Goal: Obtain resource: Download file/media

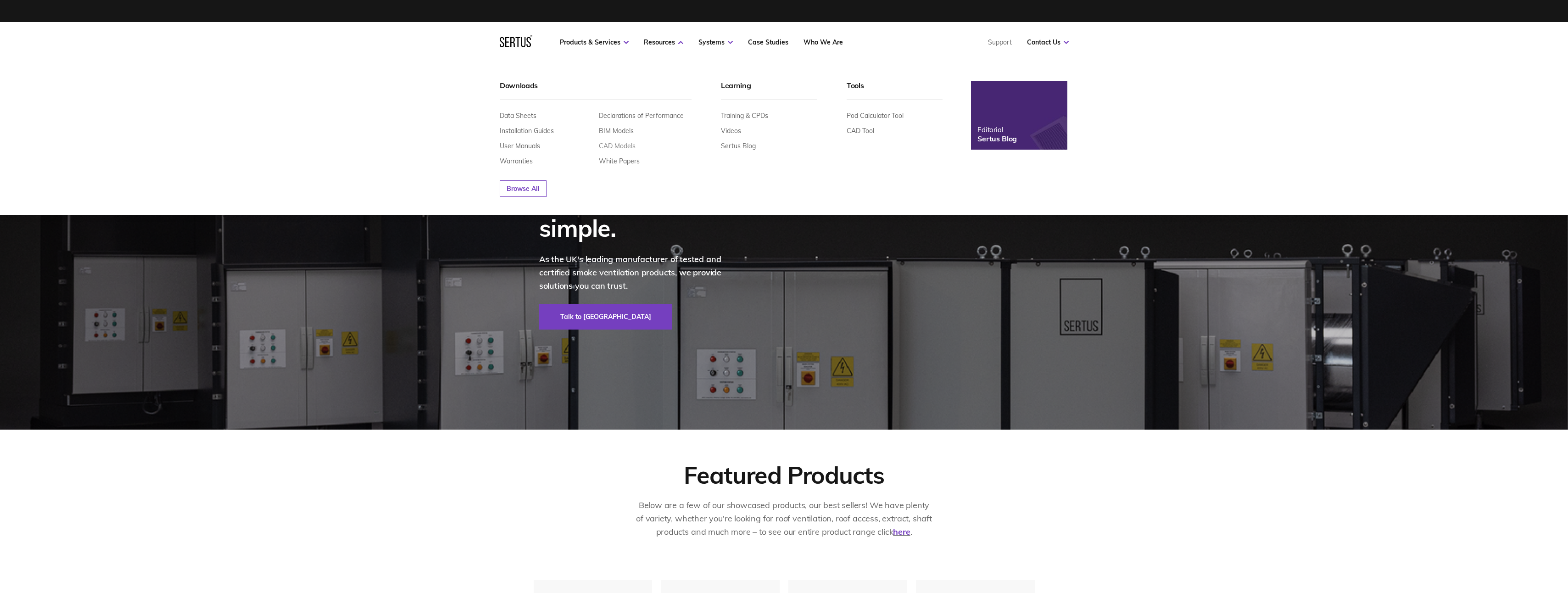
click at [616, 147] on link "CAD Models" at bounding box center [617, 146] width 37 height 9
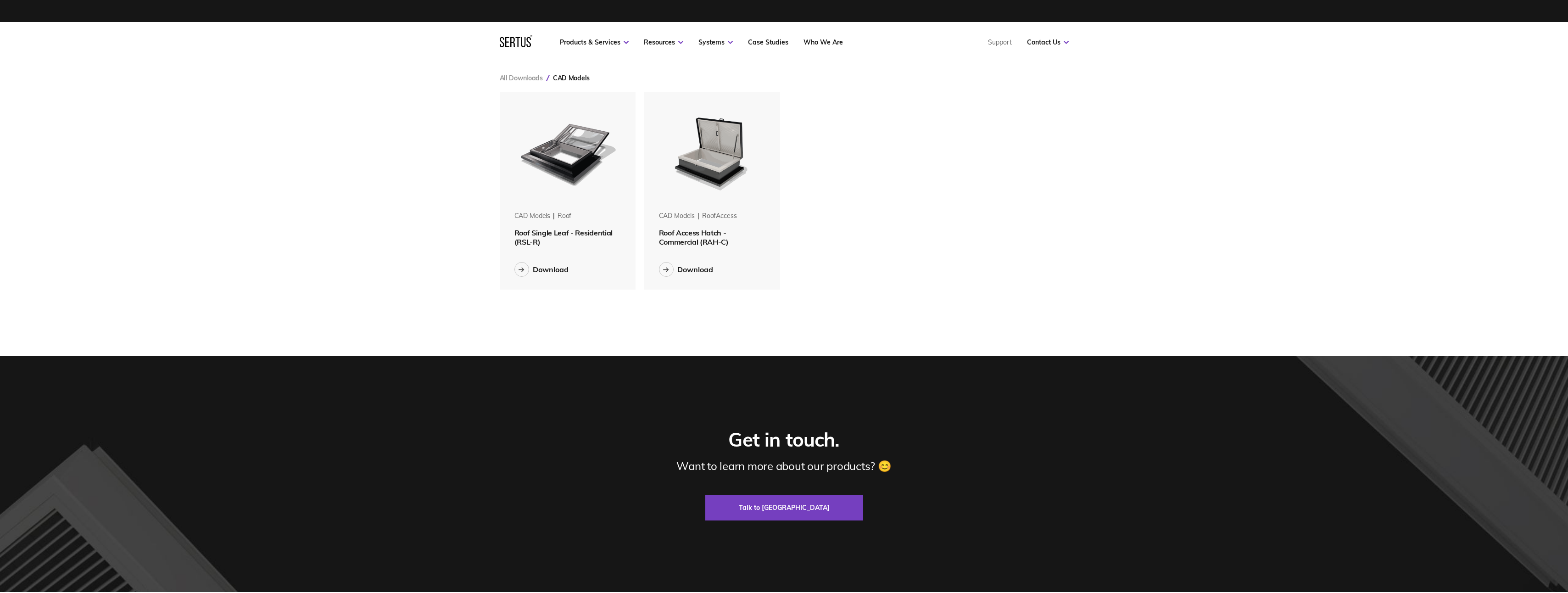
scroll to position [212, 583]
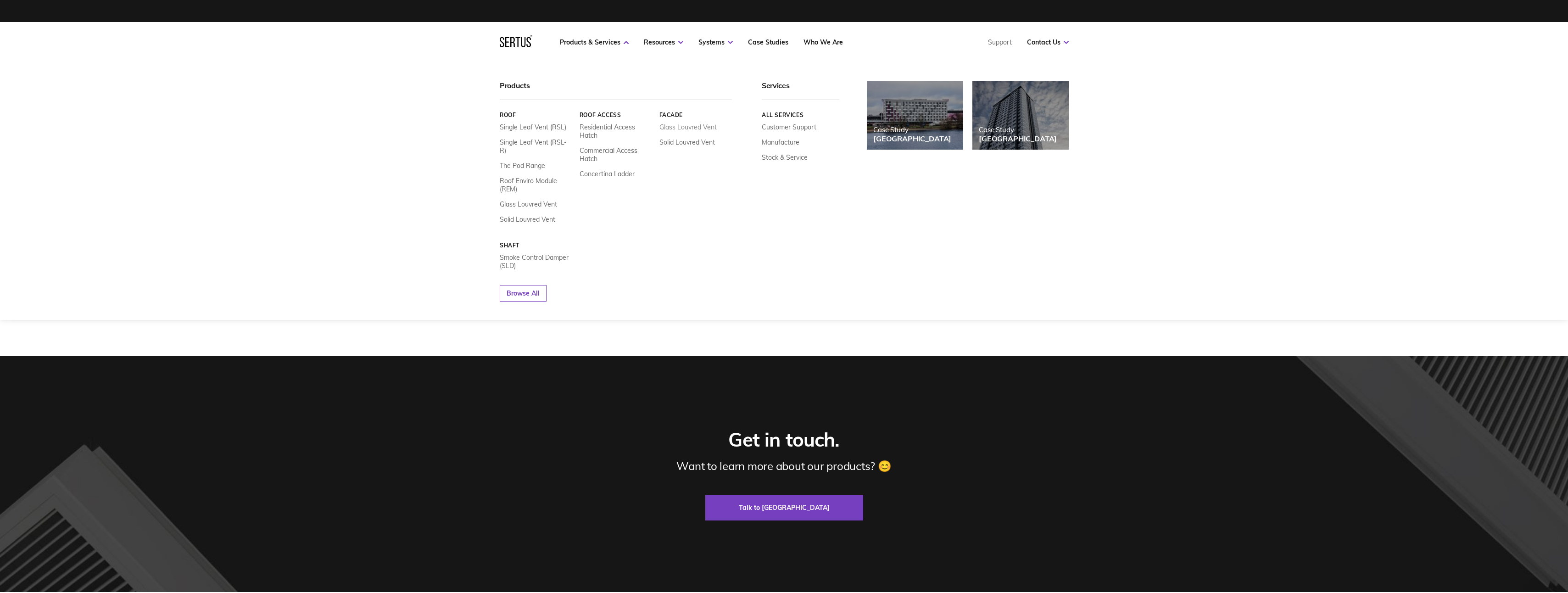
click at [699, 124] on link "Glass Louvred Vent" at bounding box center [688, 127] width 57 height 9
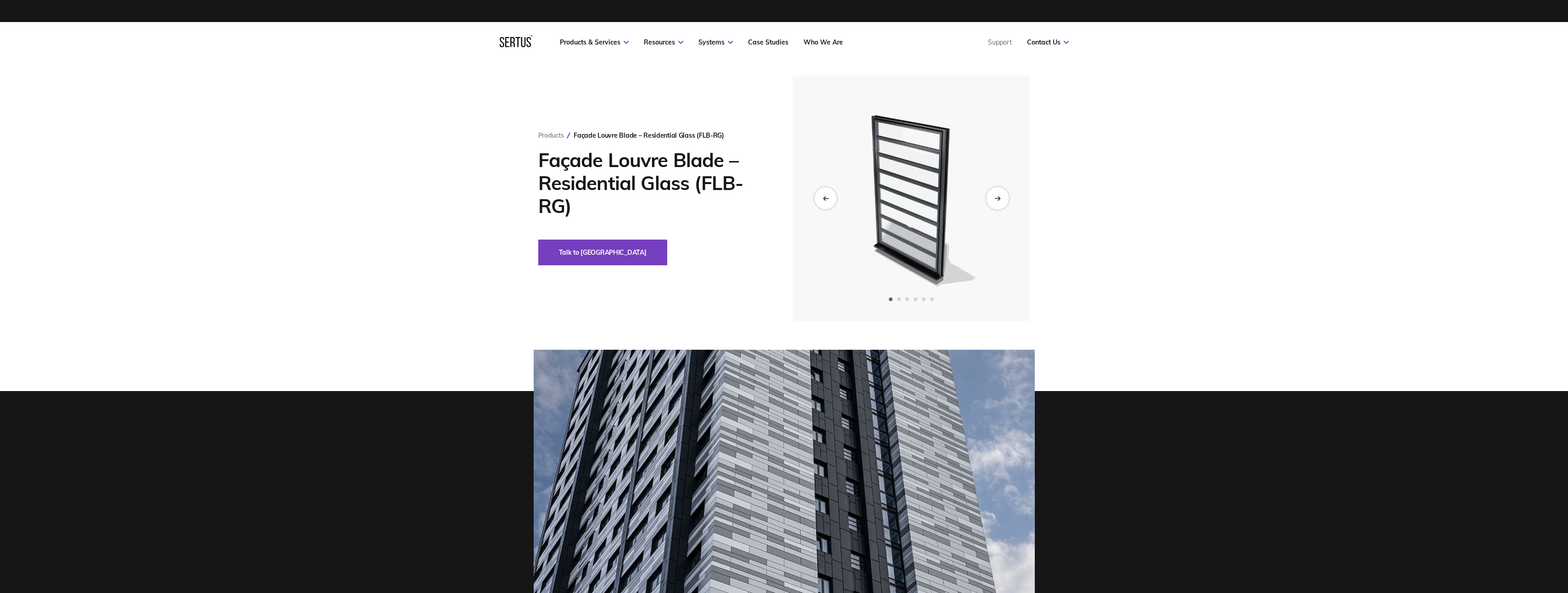
click at [995, 202] on div "Next slide" at bounding box center [997, 198] width 23 height 23
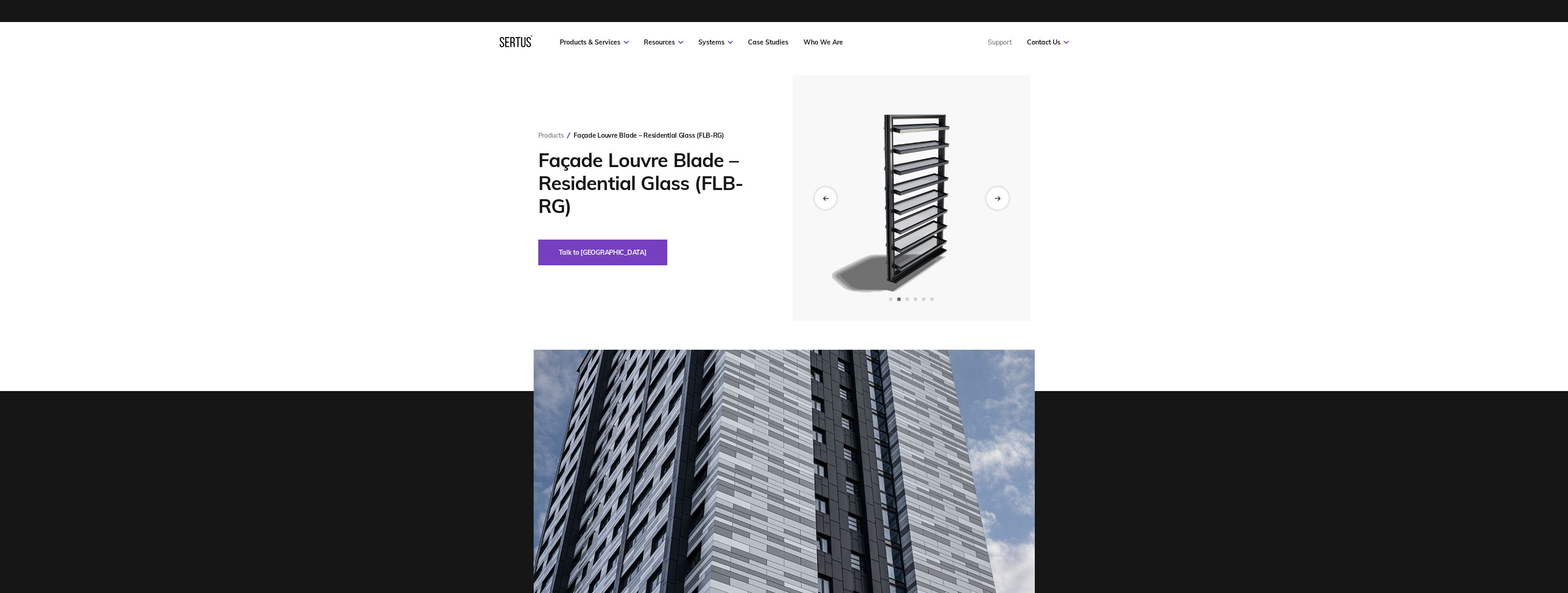
click at [995, 202] on div "Next slide" at bounding box center [997, 198] width 23 height 23
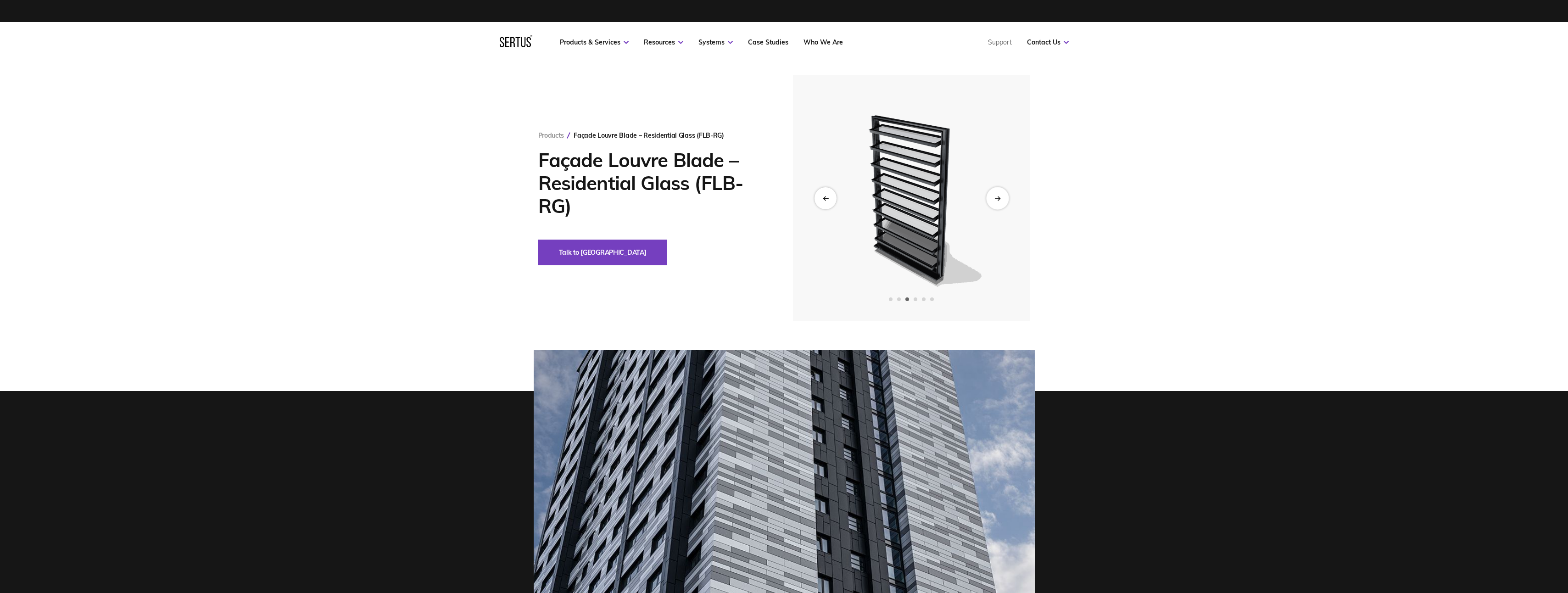
click at [995, 202] on div "Next slide" at bounding box center [997, 198] width 23 height 23
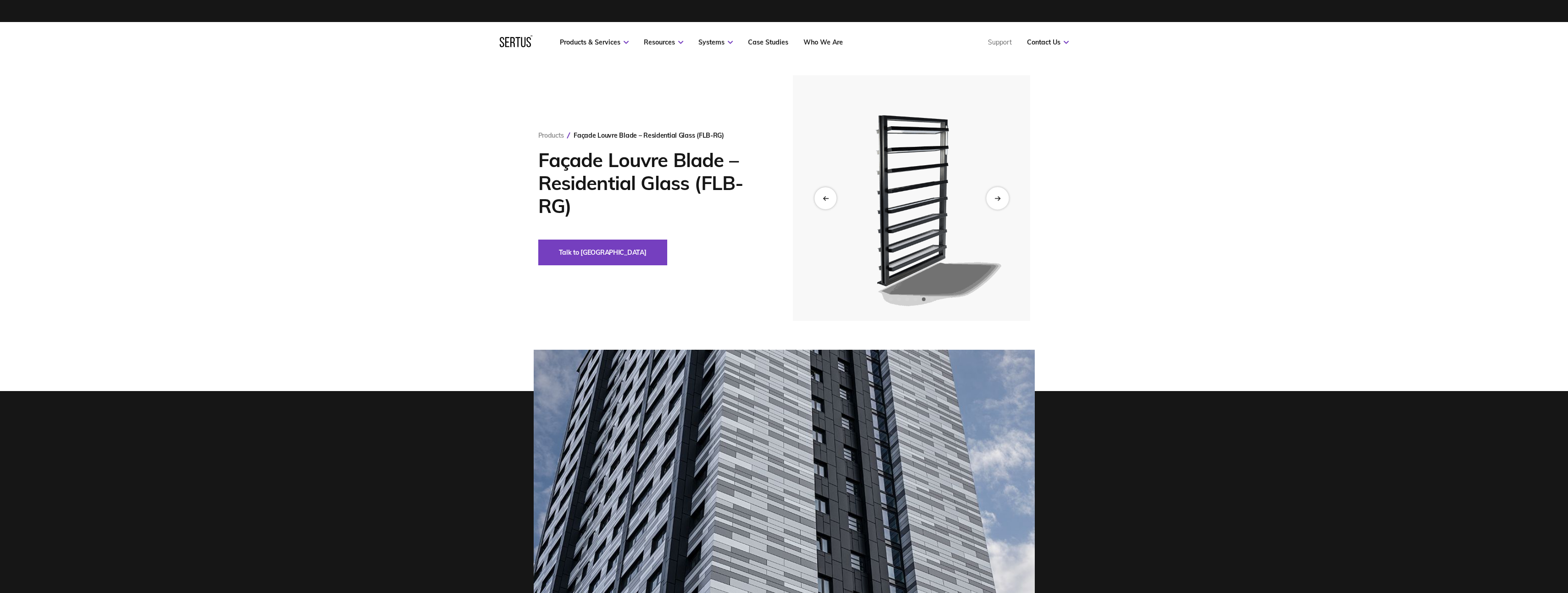
click at [995, 202] on div "Next slide" at bounding box center [997, 198] width 23 height 23
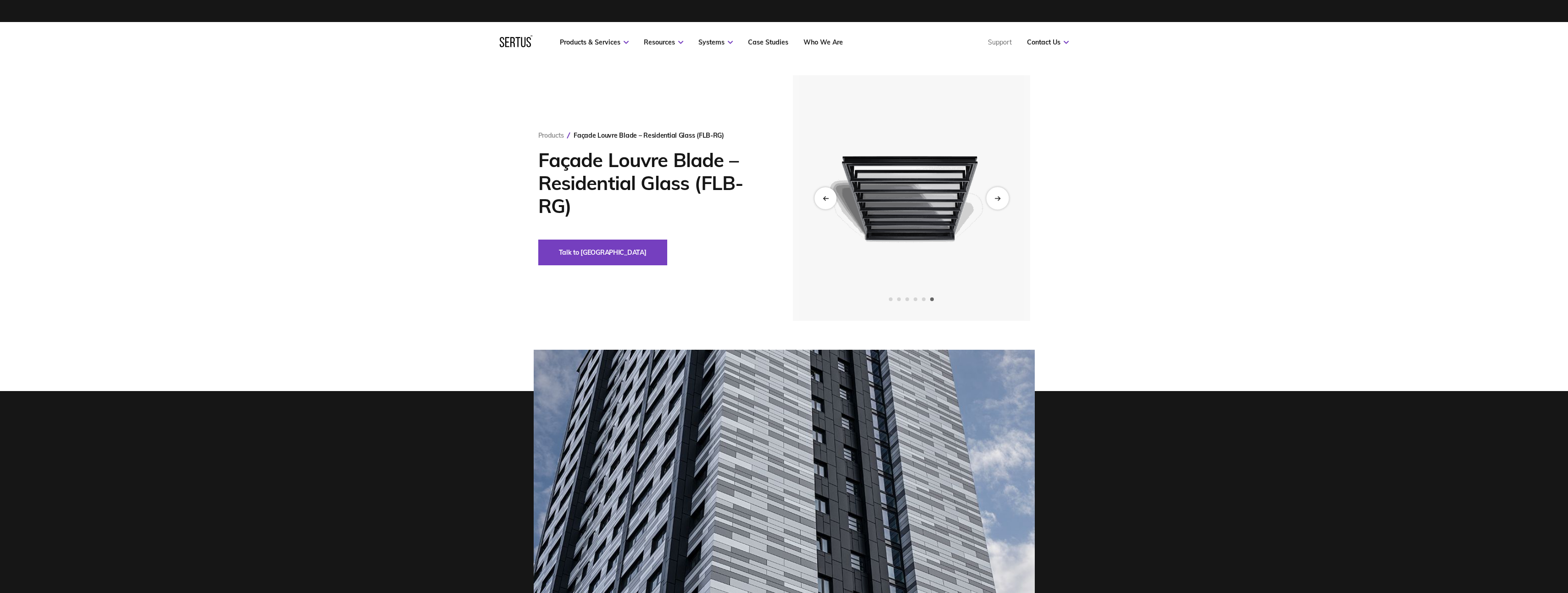
click at [995, 202] on div "Next slide" at bounding box center [997, 198] width 23 height 23
click at [766, 43] on link "Case Studies" at bounding box center [768, 43] width 40 height 9
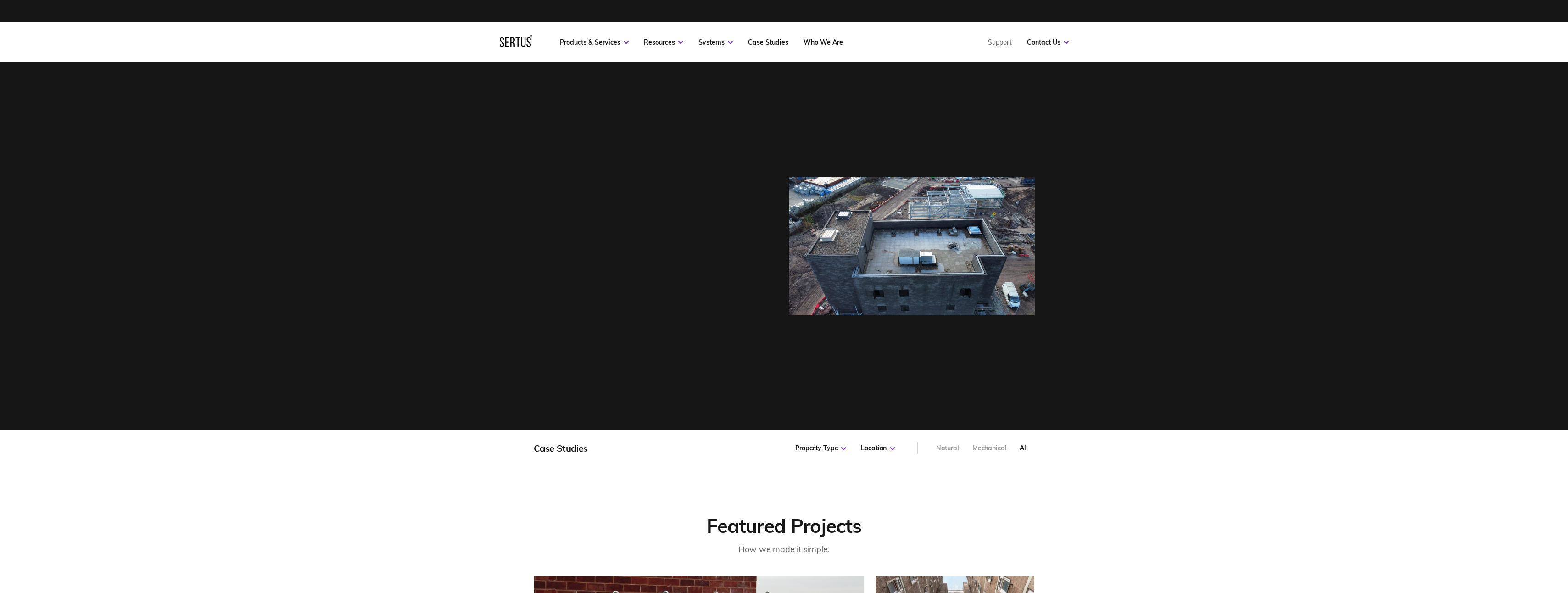
scroll to position [663, 526]
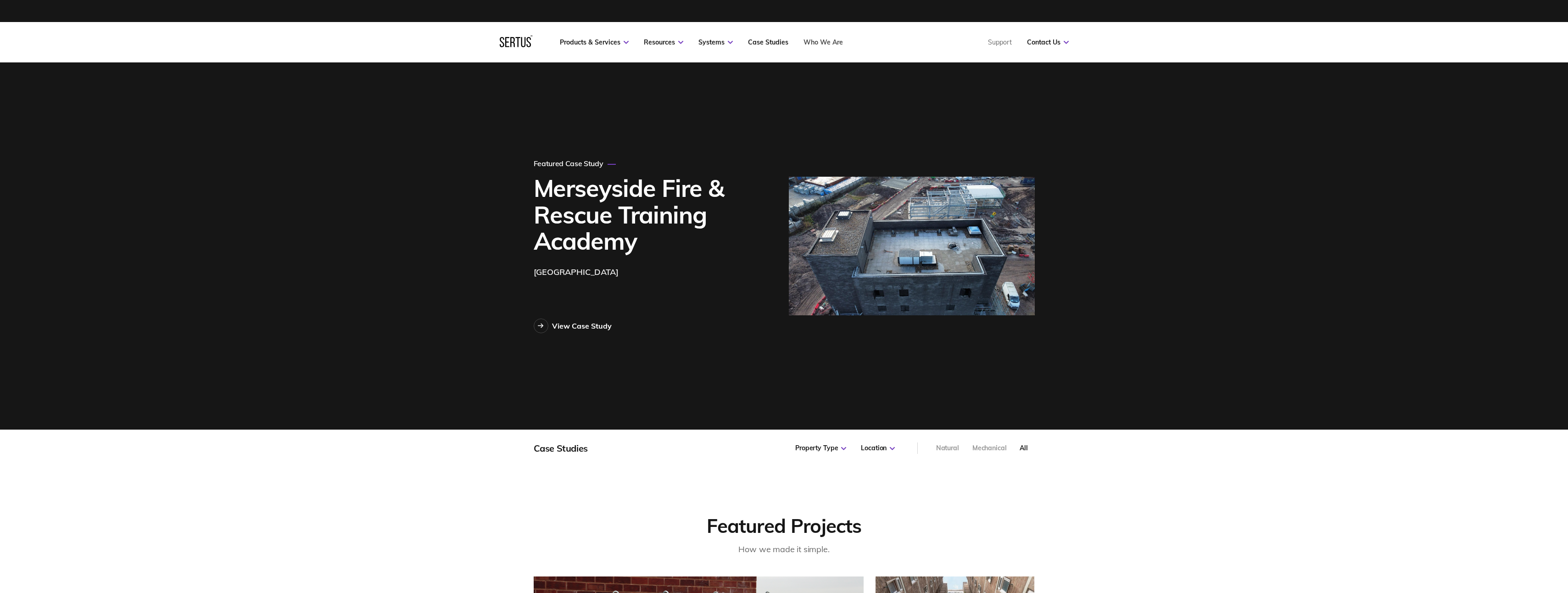
click at [827, 40] on link "Who We Are" at bounding box center [823, 43] width 40 height 9
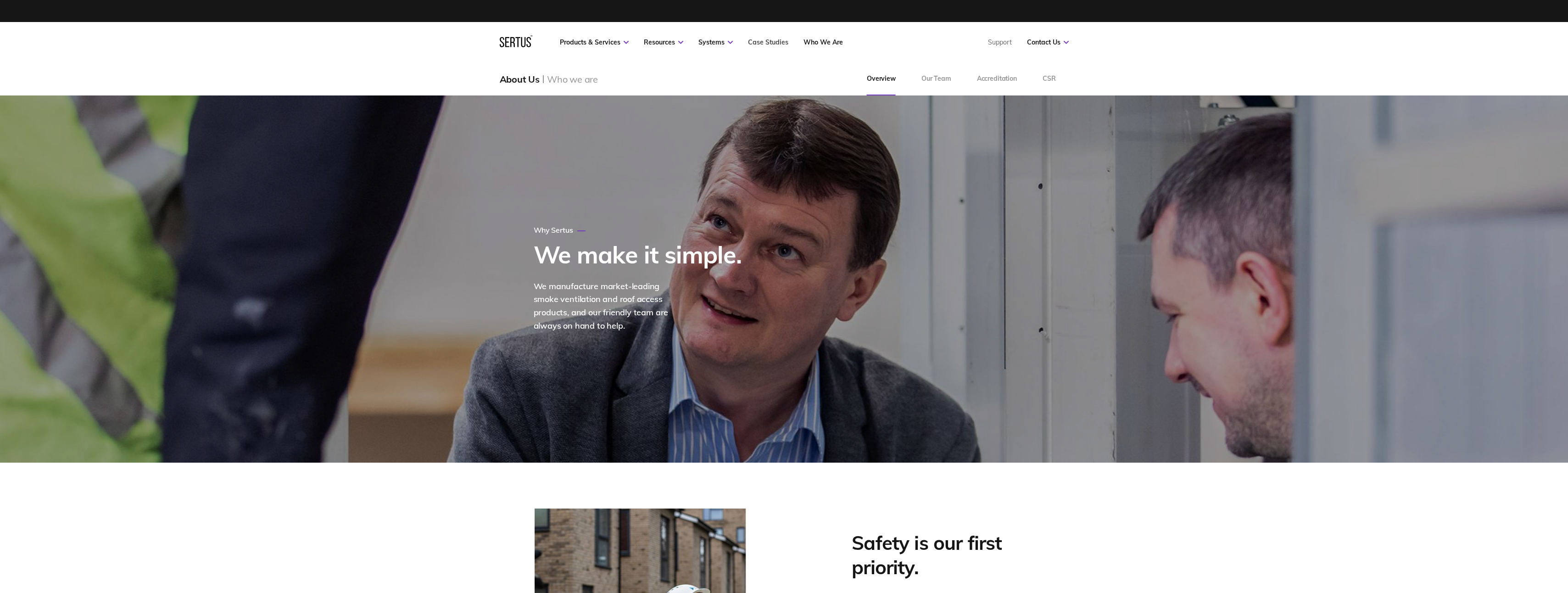
click at [762, 38] on link "Case Studies" at bounding box center [768, 43] width 40 height 9
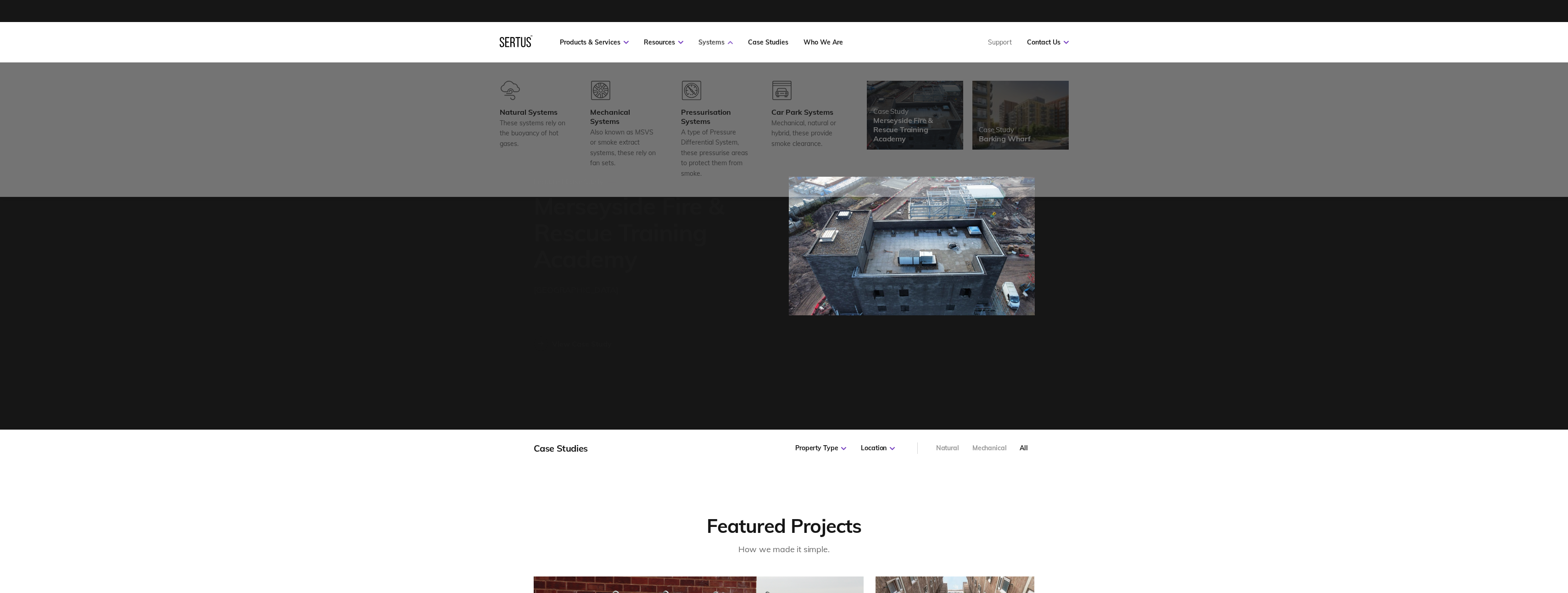
scroll to position [663, 526]
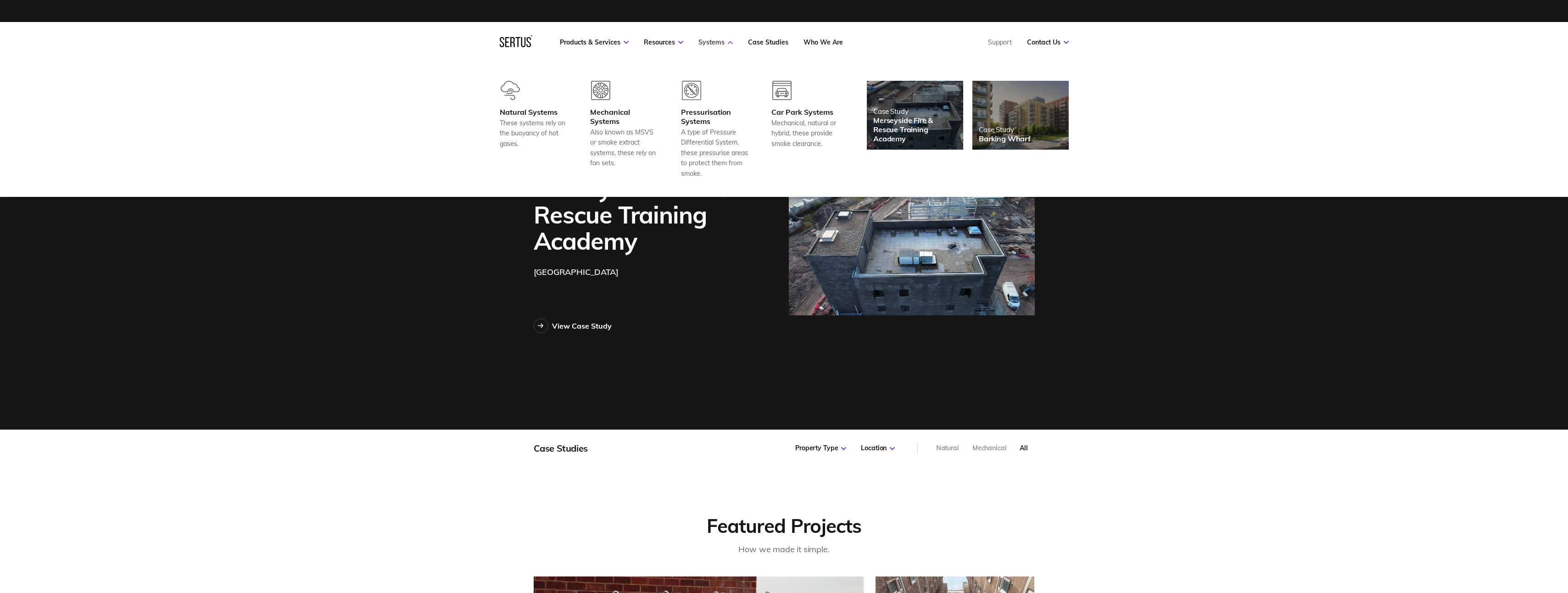
click at [712, 42] on link "Systems" at bounding box center [715, 43] width 35 height 9
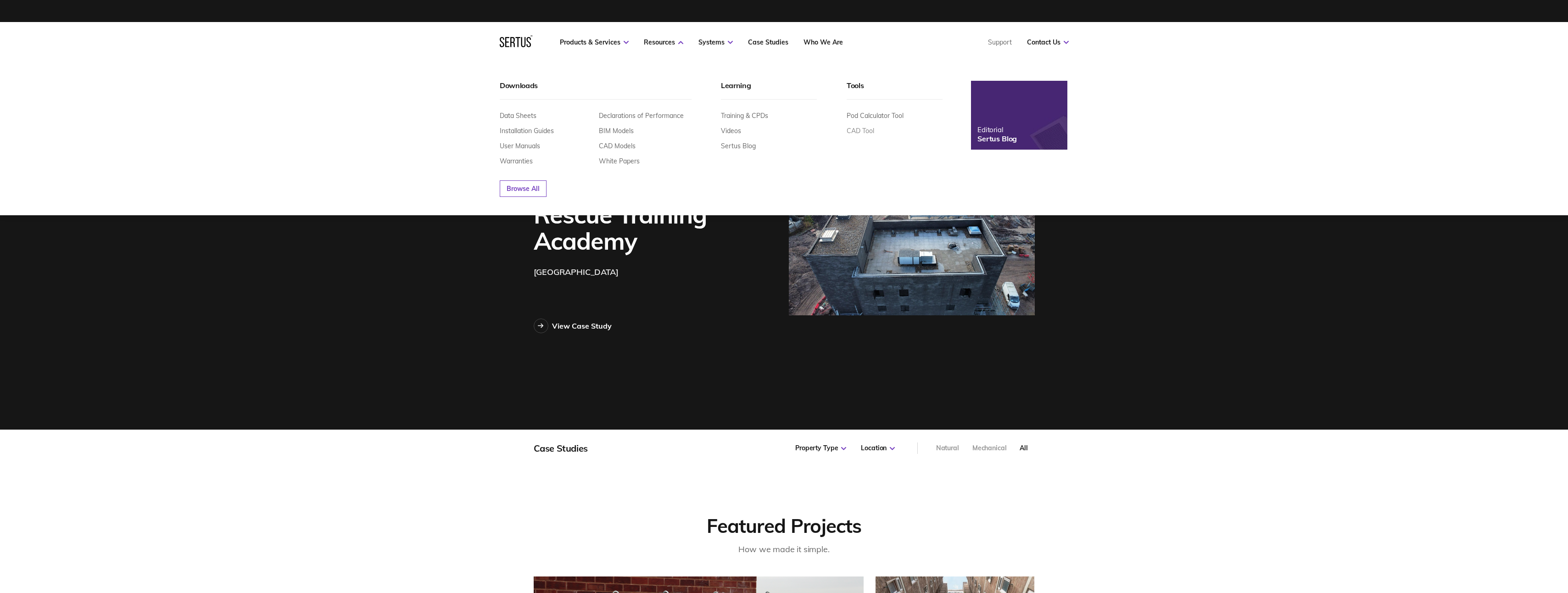
click at [857, 132] on link "CAD Tool" at bounding box center [860, 131] width 27 height 9
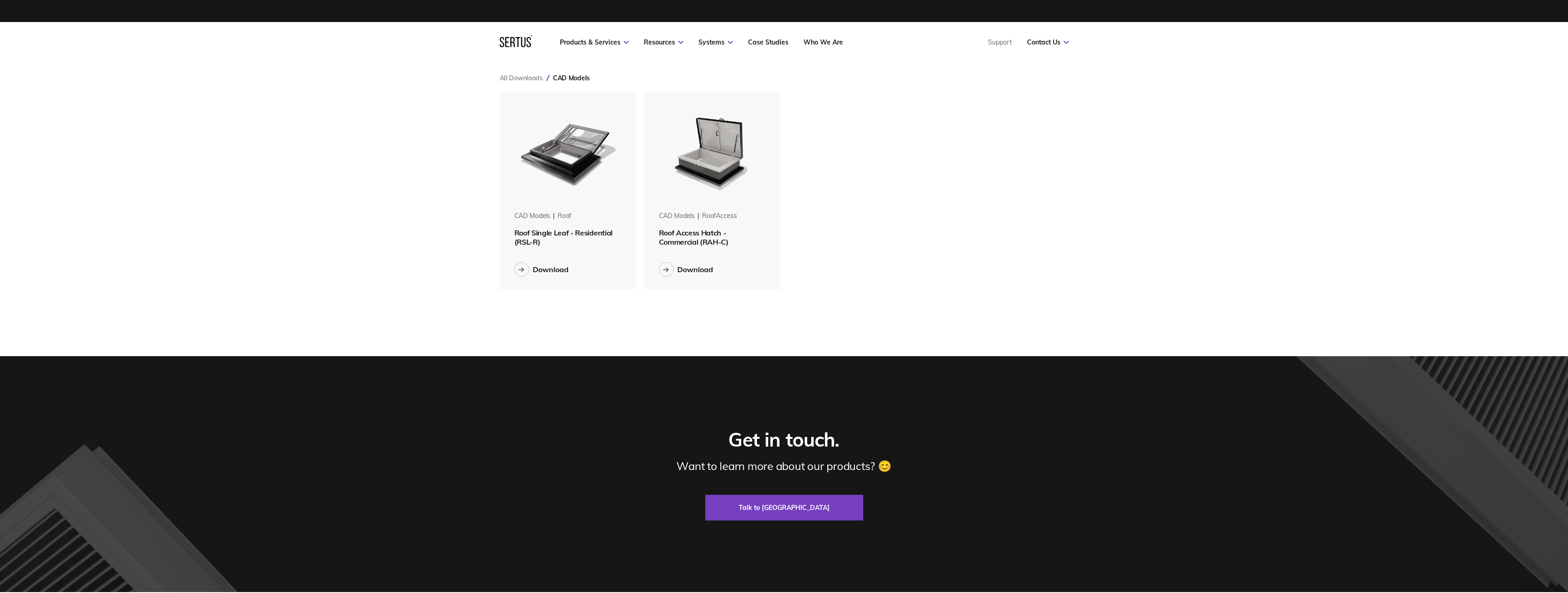
scroll to position [212, 583]
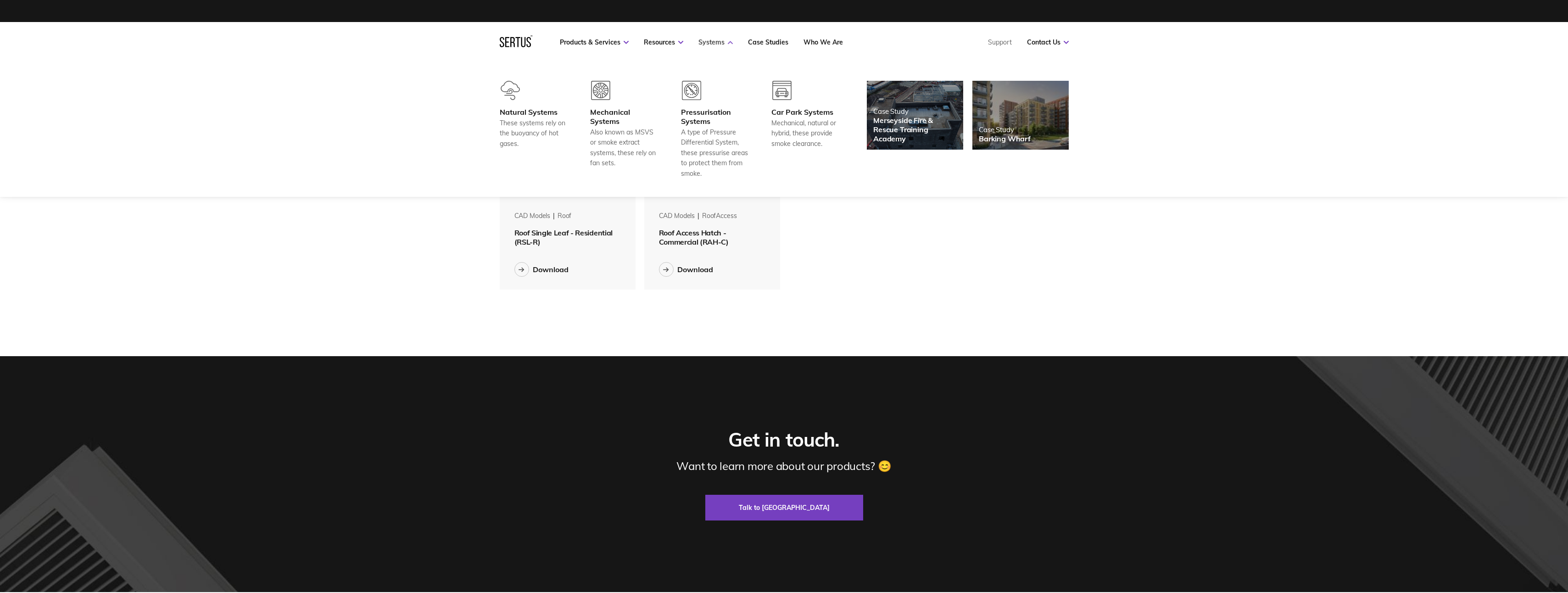
click at [718, 40] on link "Systems" at bounding box center [715, 43] width 35 height 9
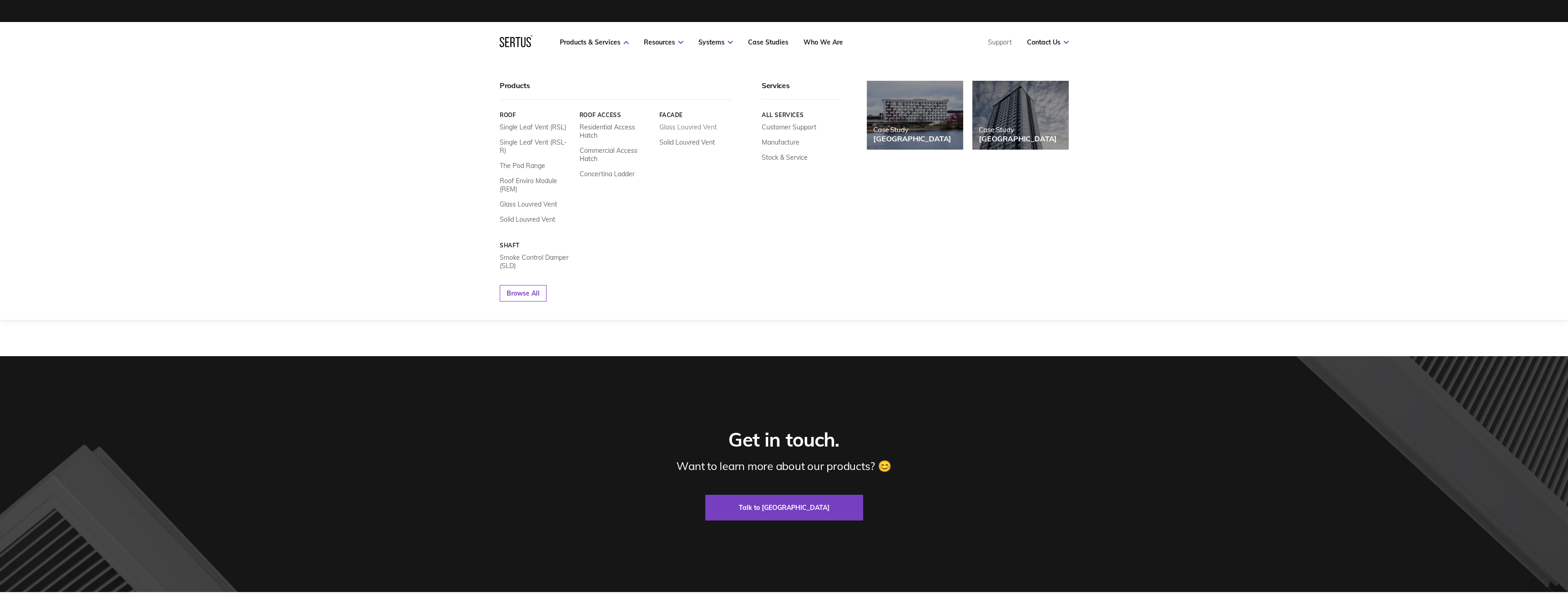
click at [681, 127] on link "Glass Louvred Vent" at bounding box center [688, 127] width 57 height 9
